Goal: Information Seeking & Learning: Learn about a topic

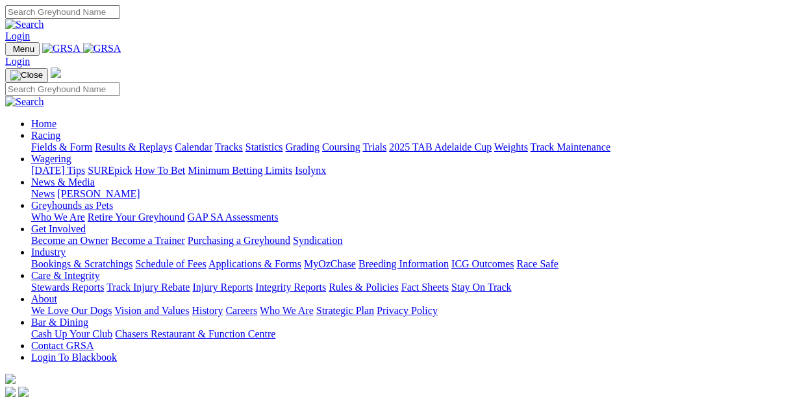
click at [60, 130] on link "Racing" at bounding box center [45, 135] width 29 height 11
click at [121, 51] on img at bounding box center [102, 49] width 38 height 12
click at [60, 130] on link "Racing" at bounding box center [45, 135] width 29 height 11
click at [121, 51] on img at bounding box center [102, 49] width 38 height 12
click at [60, 130] on link "Racing" at bounding box center [45, 135] width 29 height 11
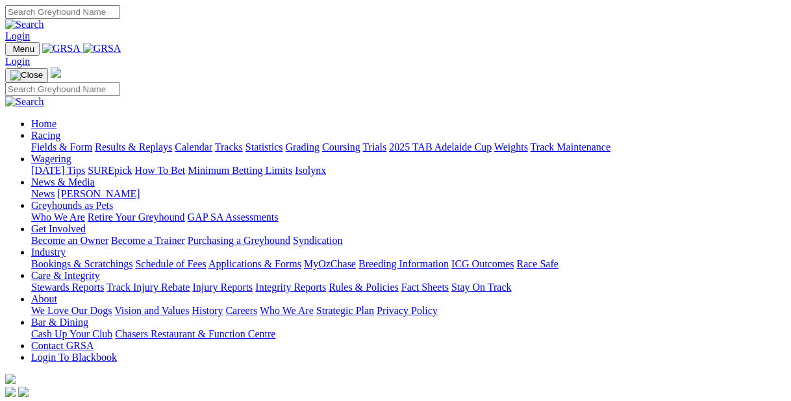
click at [60, 130] on link "Racing" at bounding box center [45, 135] width 29 height 11
click at [51, 142] on link "Fields & Form" at bounding box center [61, 147] width 61 height 11
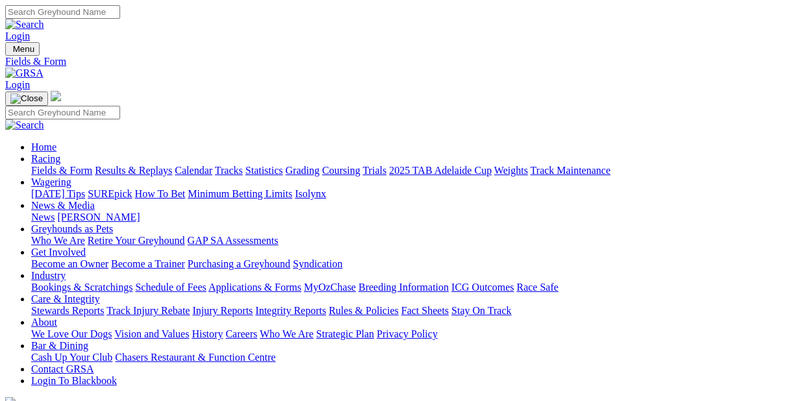
select select "[GEOGRAPHIC_DATA]"
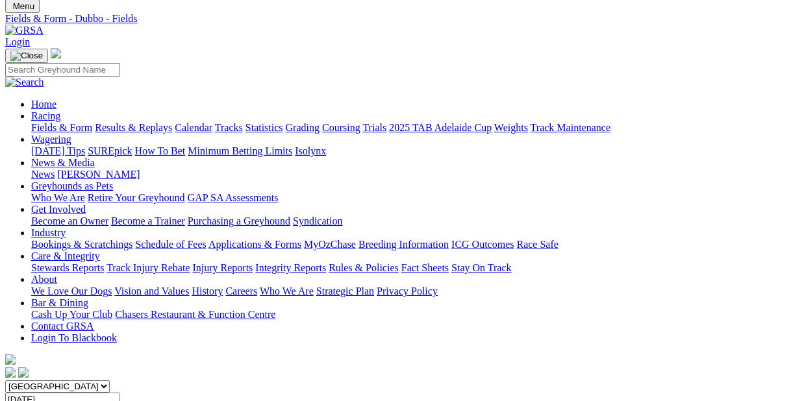
scroll to position [65, 0]
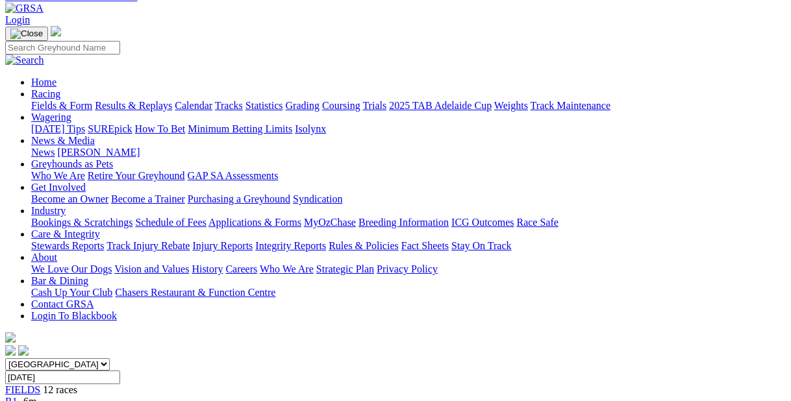
click at [110, 358] on select "South Australia New South Wales Northern Territory Queensland Tasmania Victoria…" at bounding box center [57, 364] width 105 height 12
click at [34, 358] on select "South Australia New South Wales Northern Territory Queensland Tasmania Victoria…" at bounding box center [57, 364] width 105 height 12
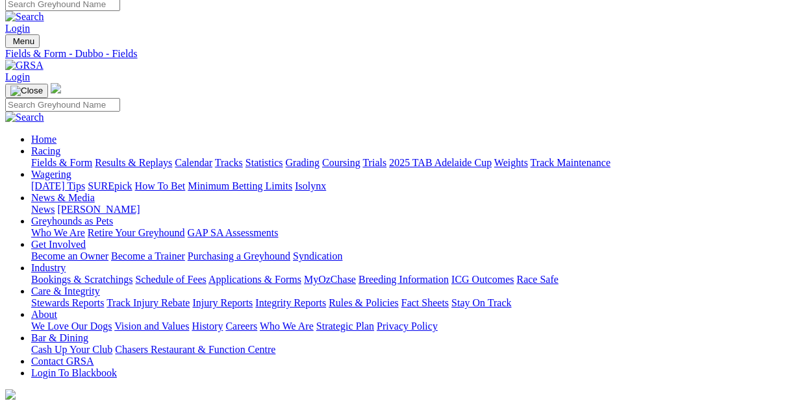
scroll to position [0, 0]
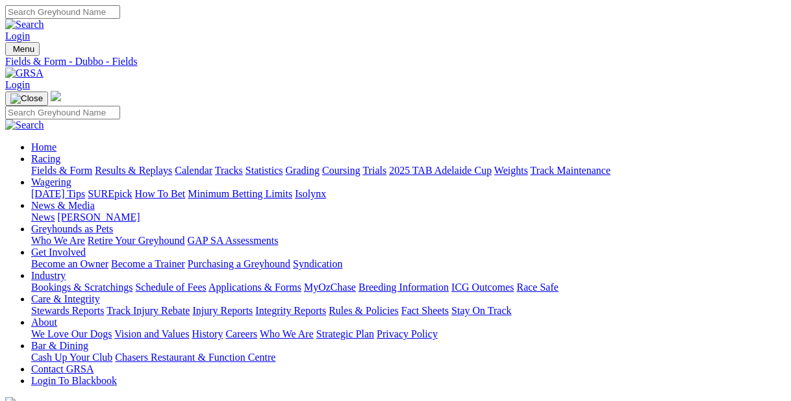
click at [64, 165] on link "Fields & Form" at bounding box center [61, 170] width 61 height 11
select select "NSW"
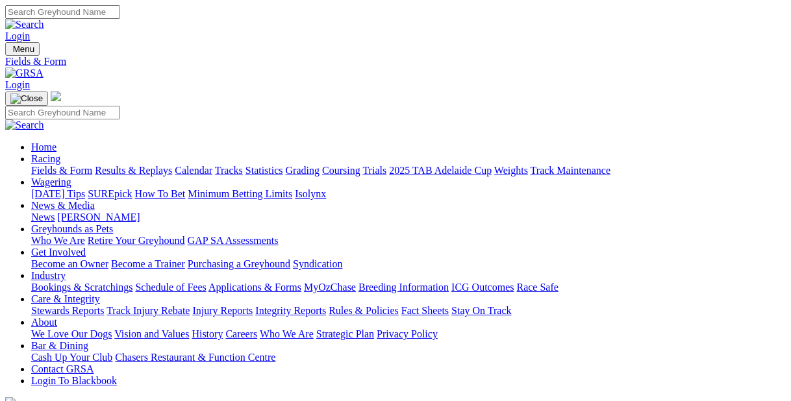
select select "NT"
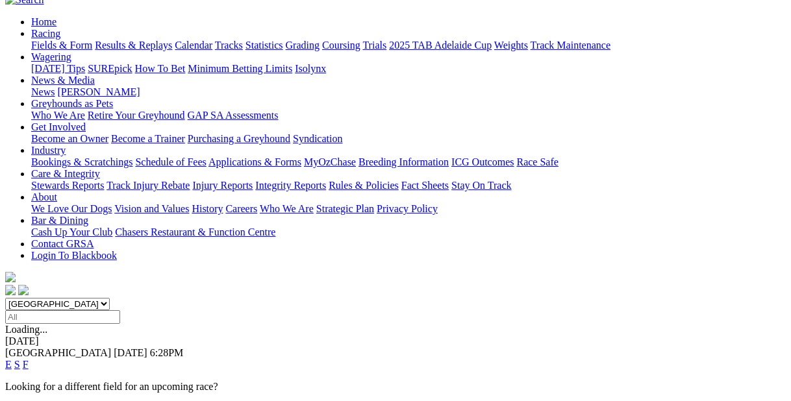
scroll to position [65, 0]
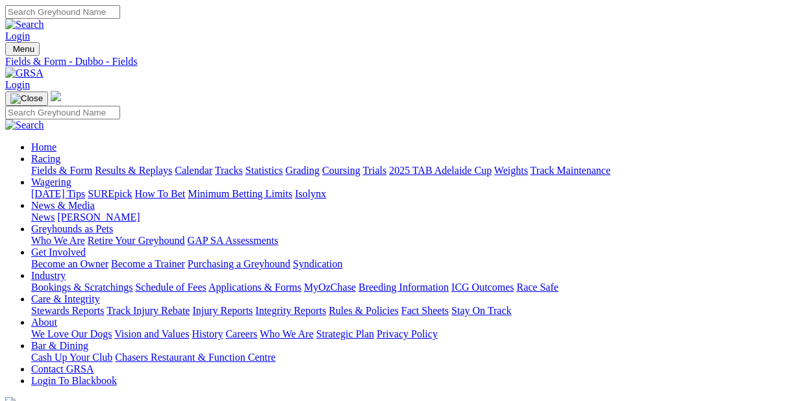
select select "QLD"
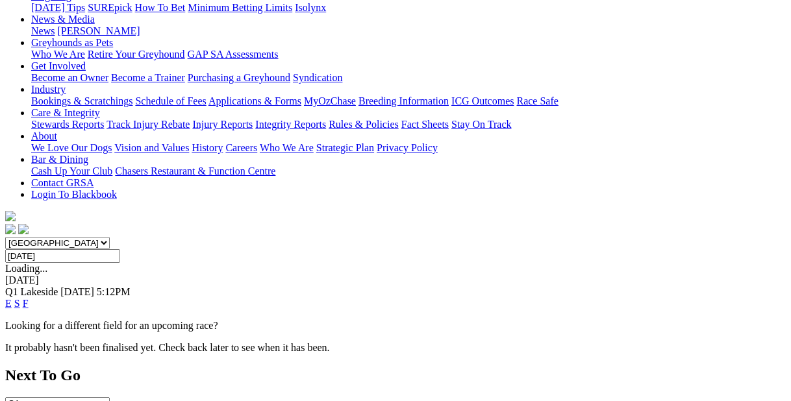
scroll to position [195, 0]
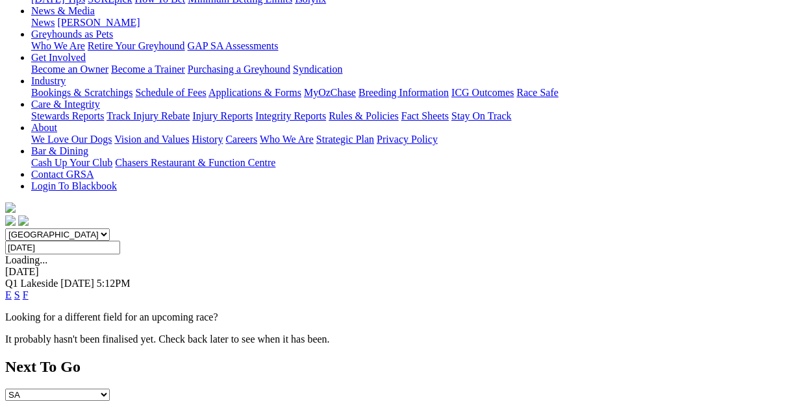
click at [29, 290] on link "F" at bounding box center [26, 295] width 6 height 11
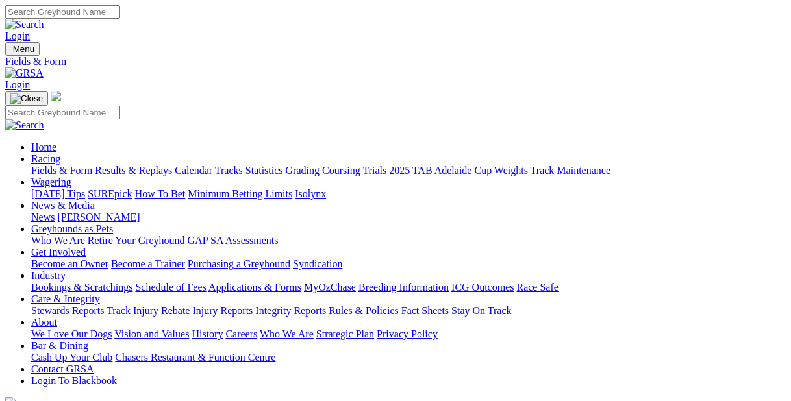
select select "VIC"
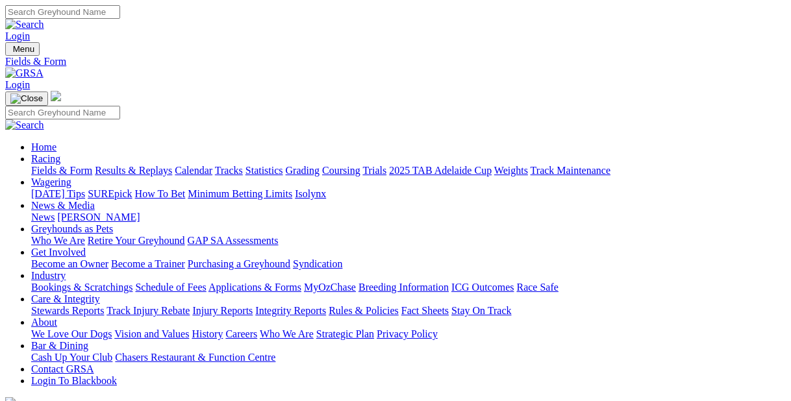
scroll to position [65, 0]
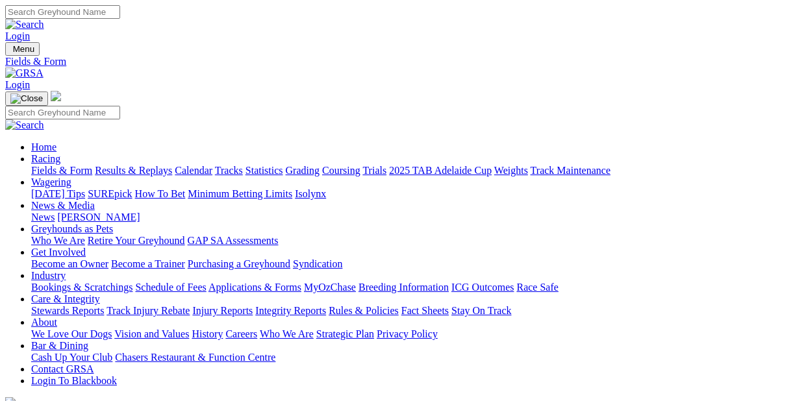
scroll to position [31, 0]
